Goal: Information Seeking & Learning: Find specific fact

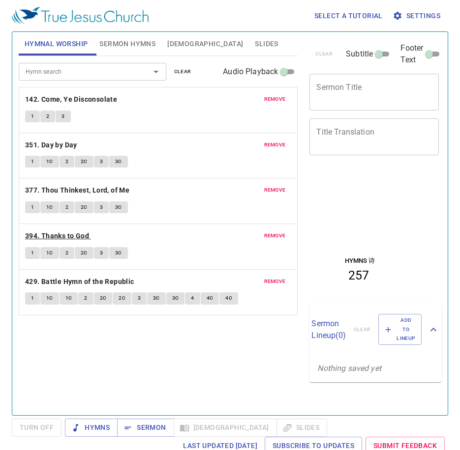
drag, startPoint x: 78, startPoint y: 346, endPoint x: 44, endPoint y: 241, distance: 111.0
click at [79, 344] on div "Hymn search Hymn search clear Audio Playback remove 142. Come, Ye Disconsolate …" at bounding box center [158, 231] width 279 height 351
click at [33, 118] on span "1" at bounding box center [32, 116] width 3 height 9
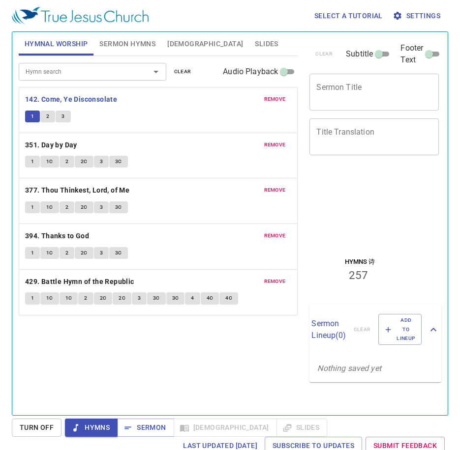
click at [171, 349] on div "Hymn search Hymn search clear Audio Playback remove 142. Come, Ye Disconsolate …" at bounding box center [158, 231] width 279 height 351
drag, startPoint x: 174, startPoint y: 68, endPoint x: 170, endPoint y: 63, distance: 6.6
click at [174, 68] on span "clear" at bounding box center [182, 71] width 17 height 9
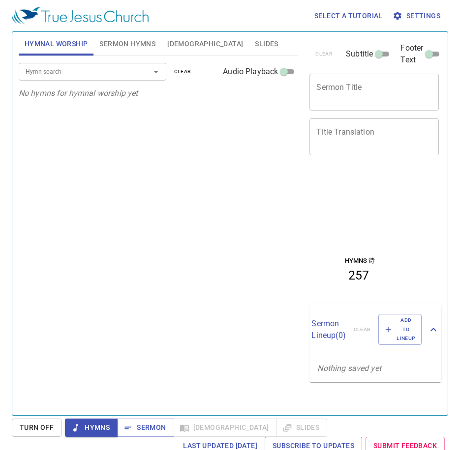
click at [132, 56] on div "Hymnal Worship Sermon Hymns Bible Slides" at bounding box center [158, 44] width 279 height 24
drag, startPoint x: 173, startPoint y: 73, endPoint x: 94, endPoint y: 85, distance: 79.0
click at [172, 73] on button "clear" at bounding box center [182, 72] width 29 height 12
click at [64, 35] on button "Hymnal Worship" at bounding box center [56, 44] width 75 height 24
click at [132, 22] on div "Select a tutorial Settings Hymnal Worship Sermon Hymns Bible Slides Hymn search…" at bounding box center [230, 225] width 460 height 450
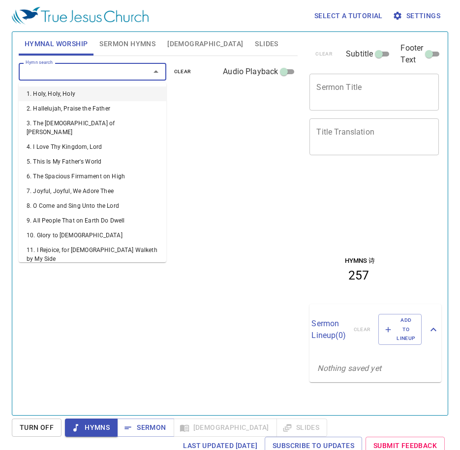
click at [114, 51] on button "Sermon Hymns" at bounding box center [127, 44] width 68 height 24
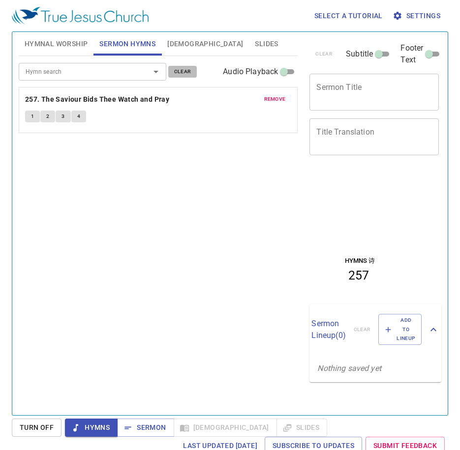
drag, startPoint x: 183, startPoint y: 72, endPoint x: 94, endPoint y: 109, distance: 96.3
click at [182, 72] on span "clear" at bounding box center [182, 71] width 17 height 9
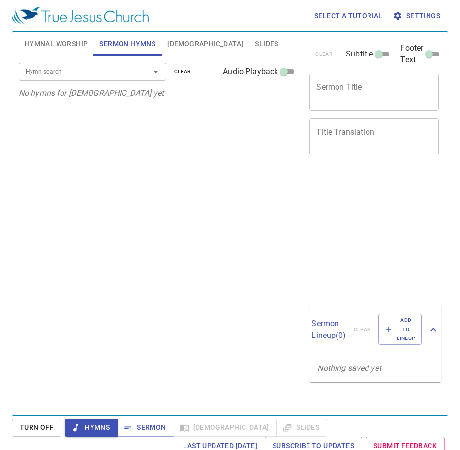
drag, startPoint x: 61, startPoint y: 39, endPoint x: 64, endPoint y: 49, distance: 10.3
click at [61, 39] on span "Hymnal Worship" at bounding box center [56, 44] width 63 height 12
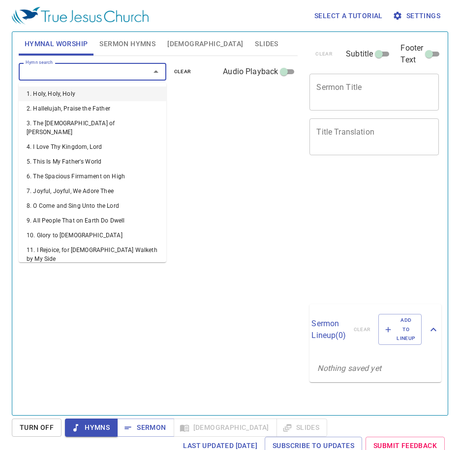
click at [67, 69] on input "Hymn search" at bounding box center [78, 71] width 113 height 11
type input "83"
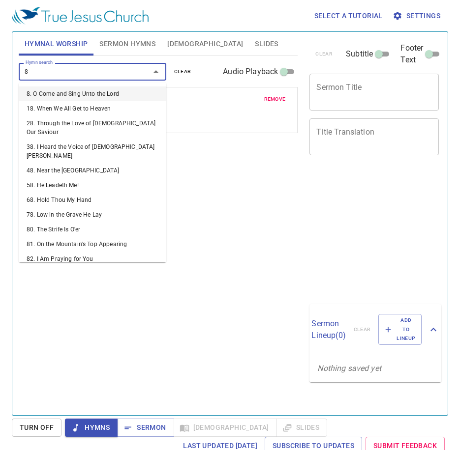
type input "84"
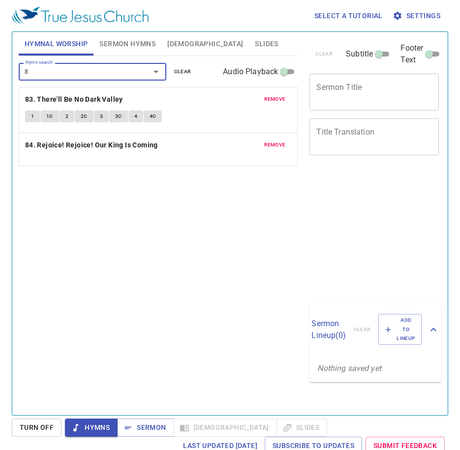
type input "85"
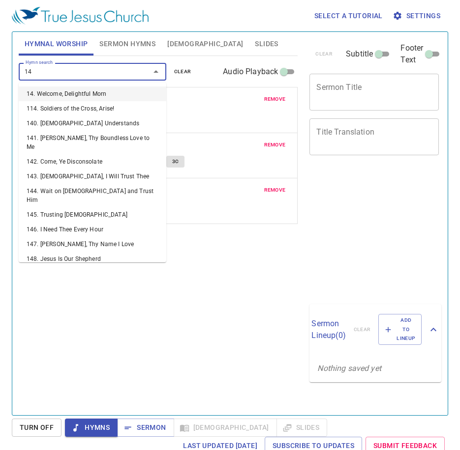
type input "147"
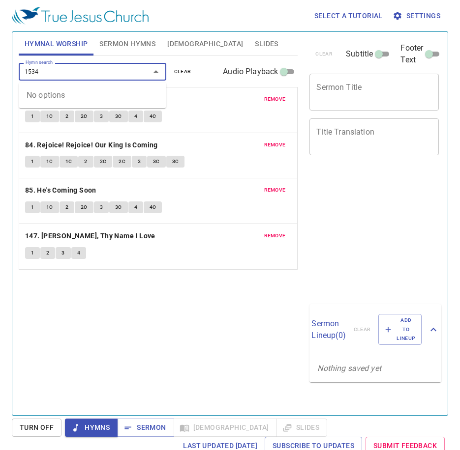
type input "153"
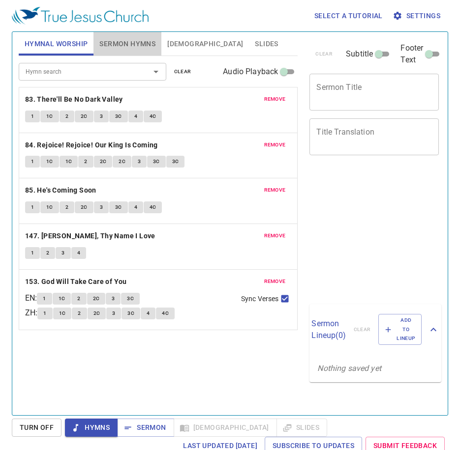
click at [136, 48] on span "Sermon Hymns" at bounding box center [127, 44] width 56 height 12
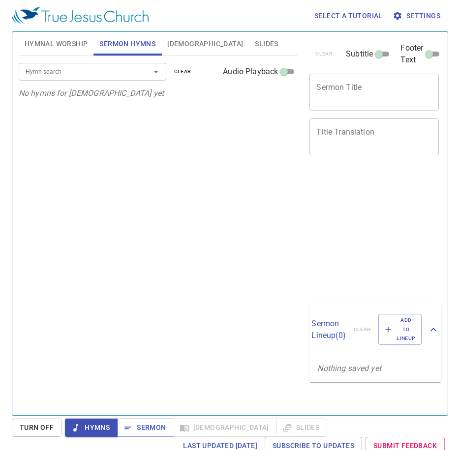
click at [101, 89] on icon "No hymns for sermon yet" at bounding box center [91, 92] width 145 height 9
click at [108, 78] on div "Hymn search" at bounding box center [92, 71] width 147 height 17
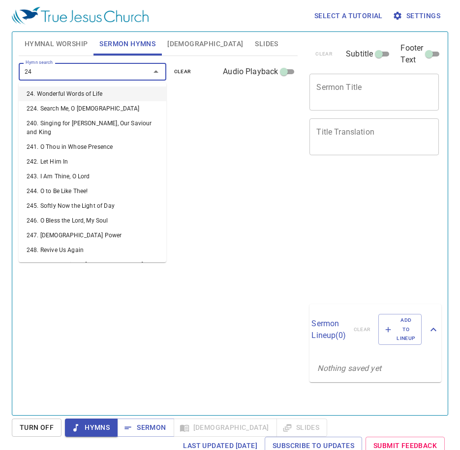
type input "241"
type input "244"
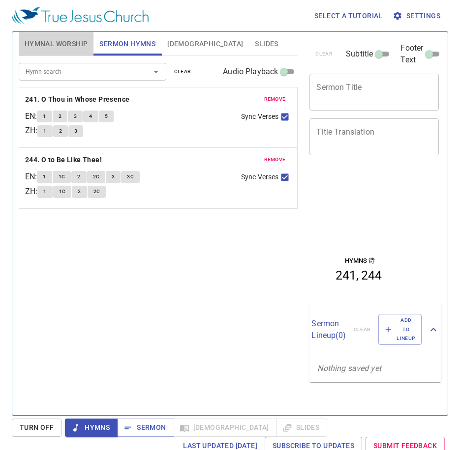
click at [74, 41] on span "Hymnal Worship" at bounding box center [56, 44] width 63 height 12
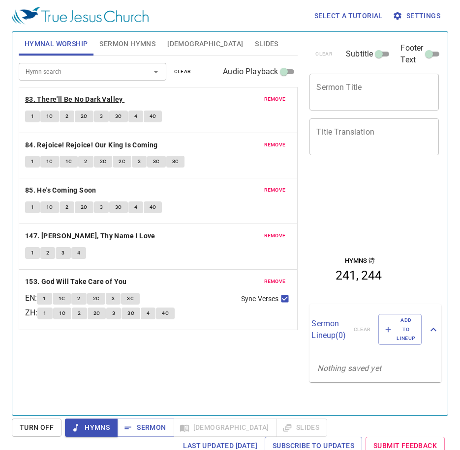
click at [47, 94] on b "83. There'll Be No Dark Valley" at bounding box center [74, 99] width 98 height 12
click at [36, 115] on button "1" at bounding box center [32, 117] width 15 height 12
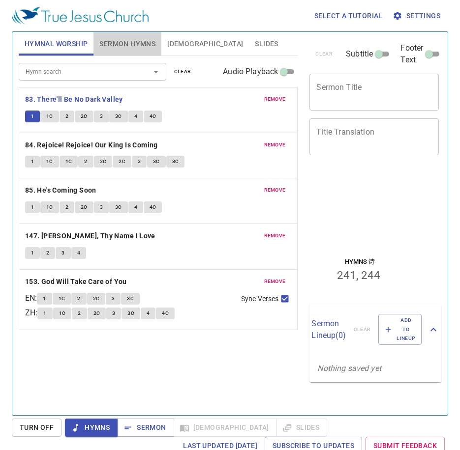
click at [126, 40] on span "Sermon Hymns" at bounding box center [127, 44] width 56 height 12
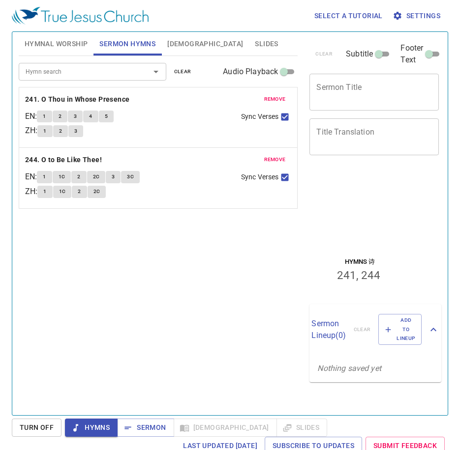
click at [255, 38] on span "Slides" at bounding box center [266, 44] width 23 height 12
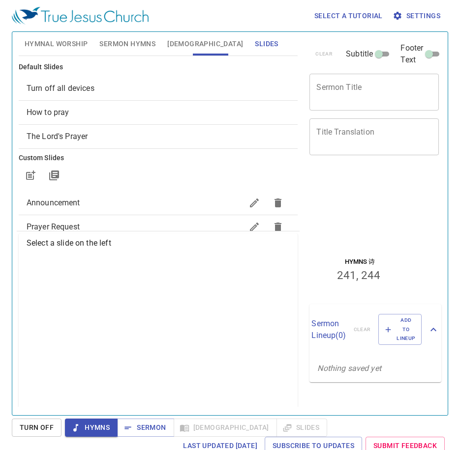
scroll to position [49, 0]
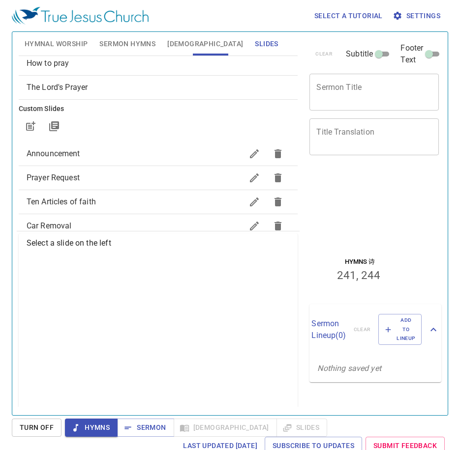
click at [80, 173] on div "Prayer Request" at bounding box center [158, 178] width 279 height 24
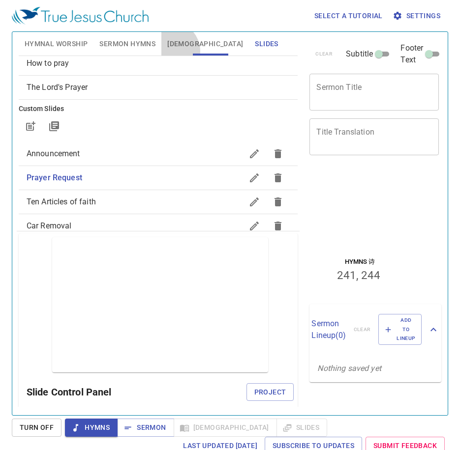
click at [171, 51] on button "[DEMOGRAPHIC_DATA]" at bounding box center [204, 44] width 87 height 24
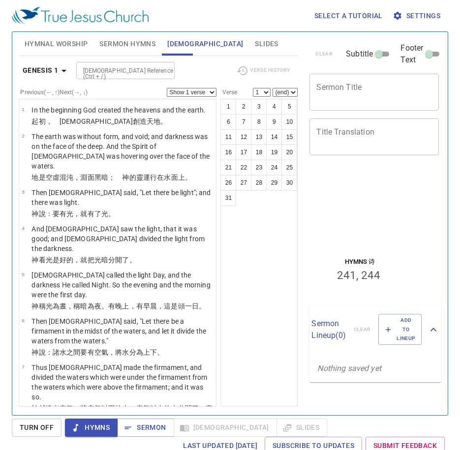
click at [73, 44] on span "Hymnal Worship" at bounding box center [56, 44] width 63 height 12
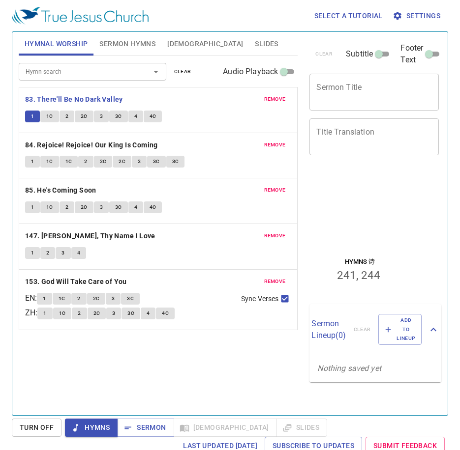
click at [130, 42] on span "Sermon Hymns" at bounding box center [127, 44] width 56 height 12
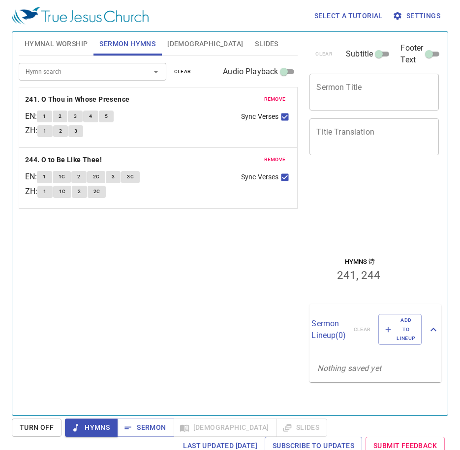
click at [95, 63] on div "Hymn search" at bounding box center [92, 71] width 147 height 17
type input "5"
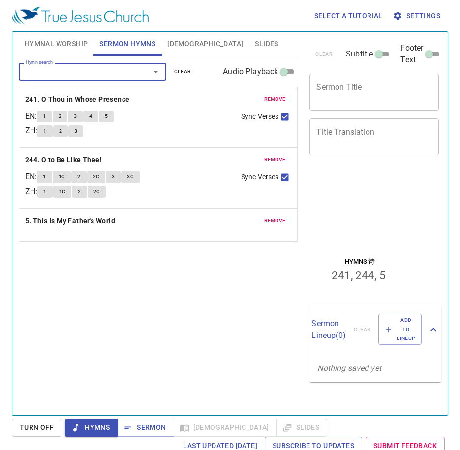
click at [82, 75] on input "Hymn search" at bounding box center [78, 71] width 113 height 11
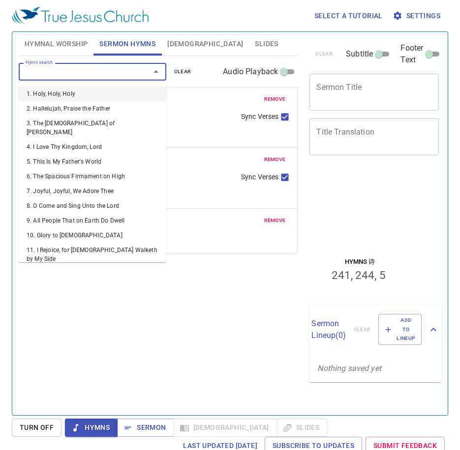
type input "7"
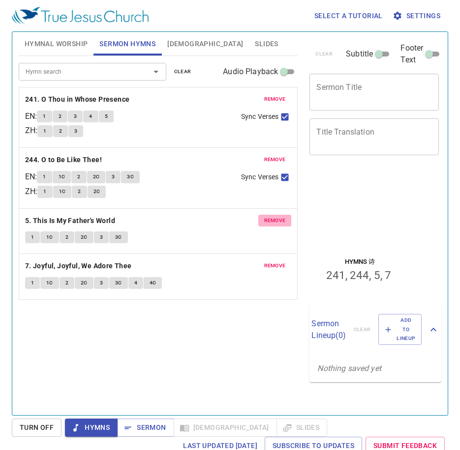
click at [279, 219] on span "remove" at bounding box center [275, 220] width 22 height 9
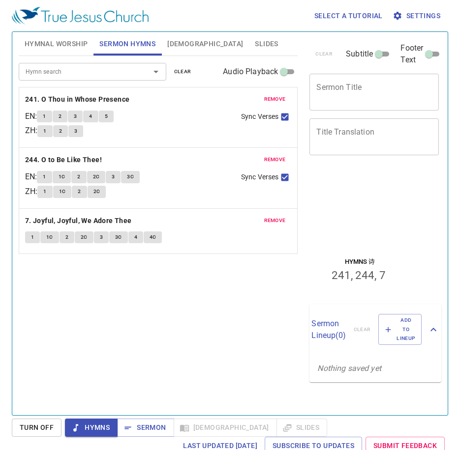
click at [279, 219] on span "remove" at bounding box center [275, 220] width 22 height 9
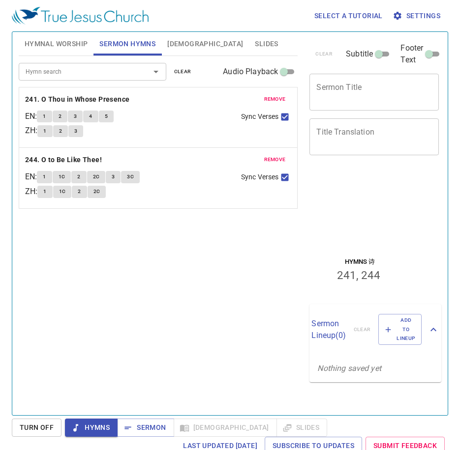
click at [76, 35] on button "Hymnal Worship" at bounding box center [56, 44] width 75 height 24
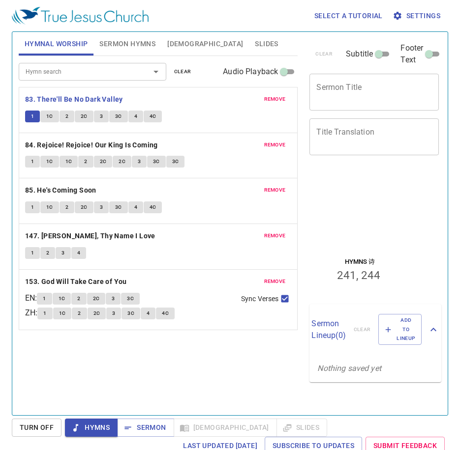
click at [157, 378] on div "Hymn search Hymn search clear Audio Playback remove 83. There'll Be No Dark Val…" at bounding box center [158, 231] width 279 height 351
click at [114, 349] on div "Hymn search Hymn search clear Audio Playback remove 83. There'll Be No Dark Val…" at bounding box center [158, 231] width 279 height 351
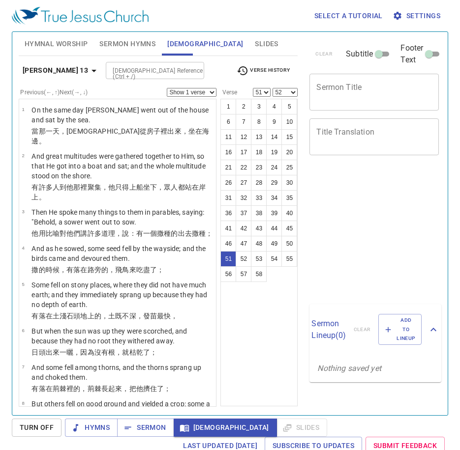
select select "51"
select select "52"
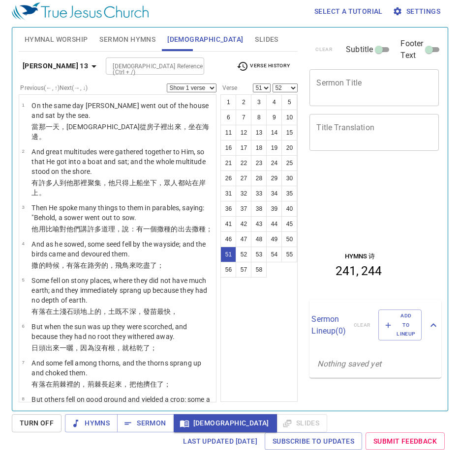
scroll to position [2361, 0]
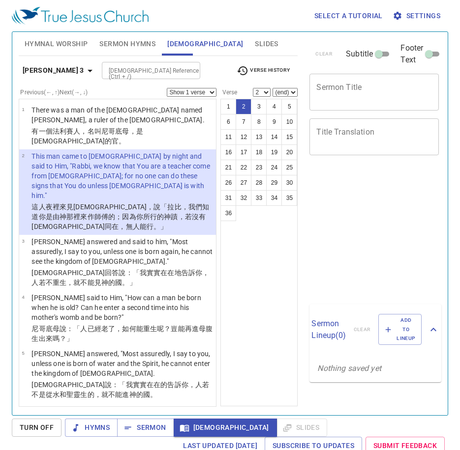
select select "2"
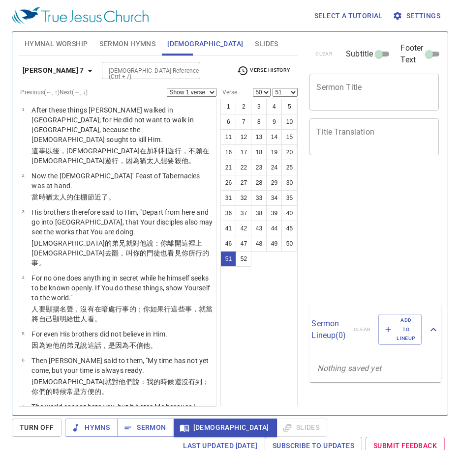
select select "50"
select select "51"
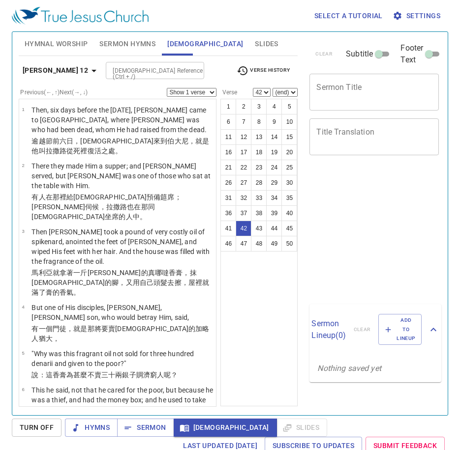
select select "42"
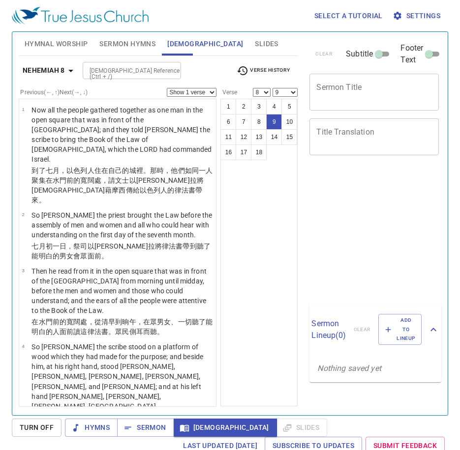
select select "8"
select select "9"
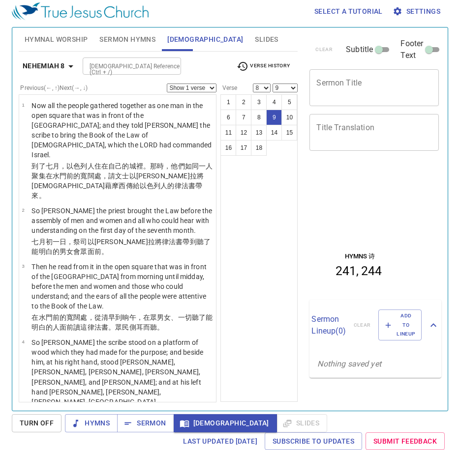
click at [276, 63] on span "Verse History" at bounding box center [262, 66] width 53 height 12
click at [78, 68] on li "Neh 8:9" at bounding box center [44, 63] width 67 height 9
click at [163, 68] on div "Neh 8:9 Neh 8:8 Neh 8 Jn 12:42 Jn 12 Jn 7:50 Jn 7:51 Jn 7 Jn 3:2 Jn 3:1 Jn 3 Ec…" at bounding box center [230, 225] width 460 height 450
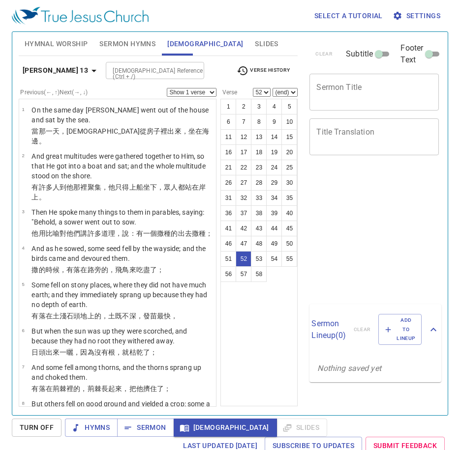
select select "52"
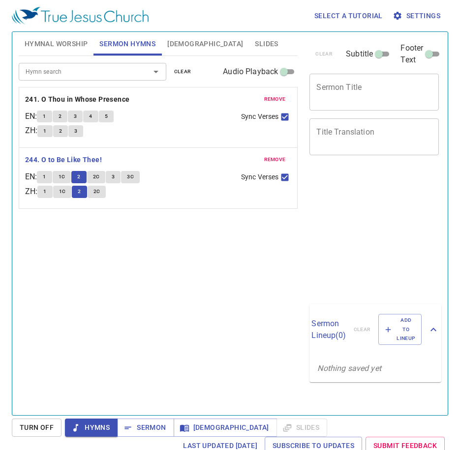
scroll to position [4, 0]
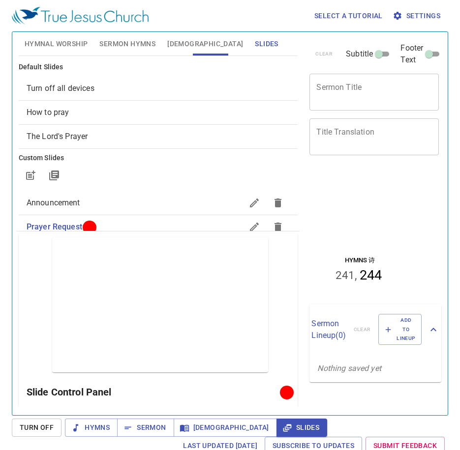
scroll to position [49, 0]
